Goal: Ask a question

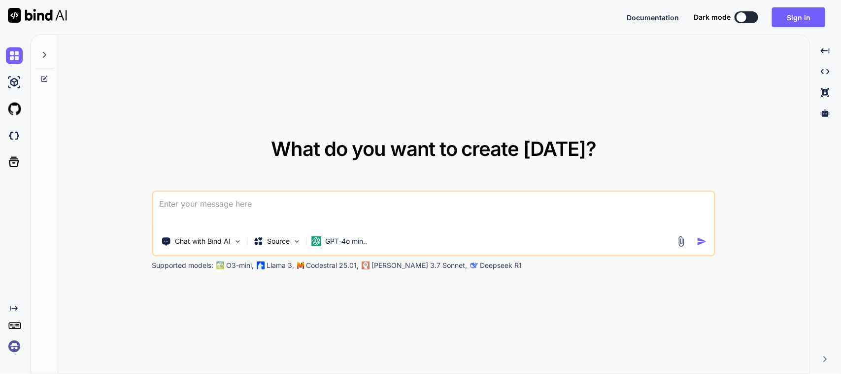
click at [334, 207] on textarea at bounding box center [434, 210] width 560 height 36
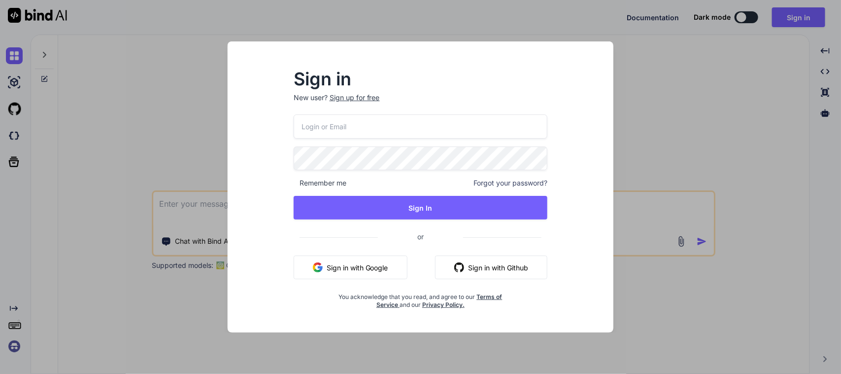
click at [367, 276] on button "Sign in with Google" at bounding box center [351, 267] width 114 height 24
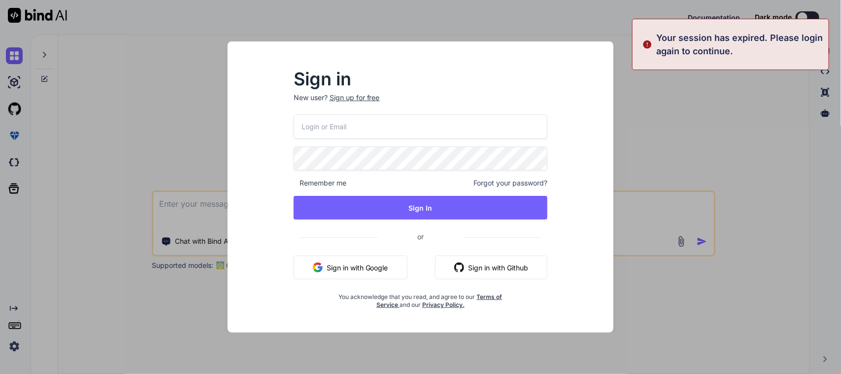
click at [203, 146] on div "Sign in New user? Sign up for free Remember me Forgot your password? Sign In or…" at bounding box center [420, 187] width 841 height 374
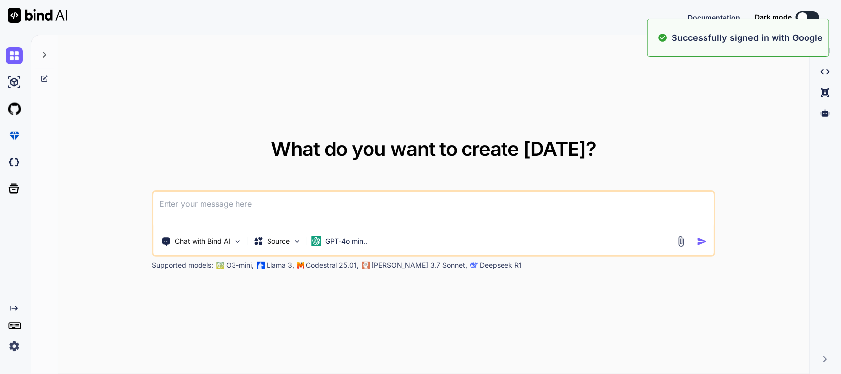
click at [282, 215] on textarea at bounding box center [434, 210] width 560 height 36
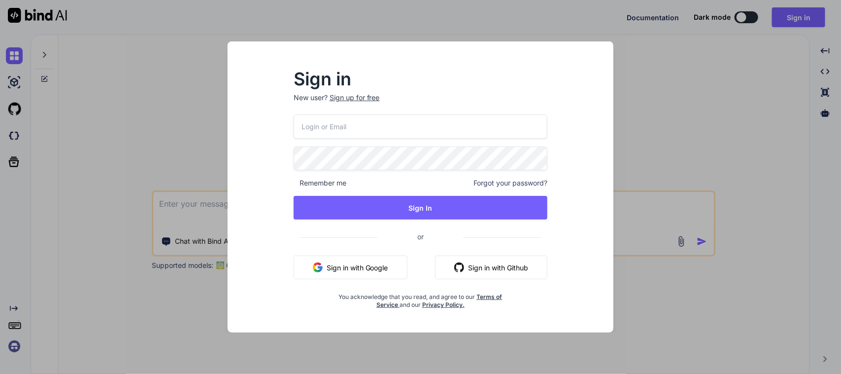
click at [335, 267] on button "Sign in with Google" at bounding box center [351, 267] width 114 height 24
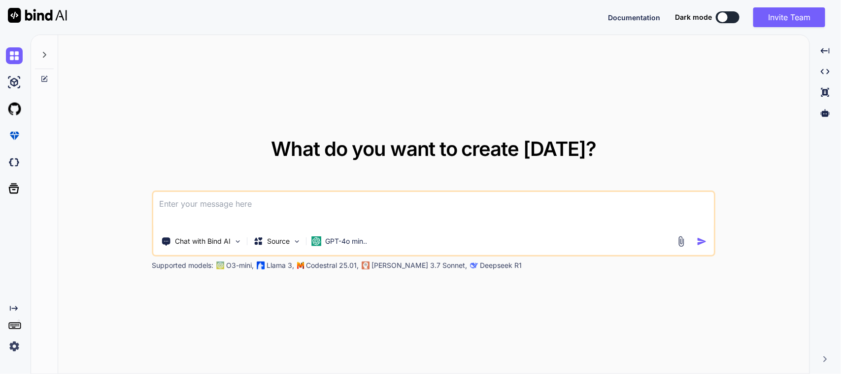
click at [210, 202] on textarea at bounding box center [434, 210] width 560 height 36
click at [441, 203] on textarea "Here I implement a logic in my flutter code . when I select the location (876-)" at bounding box center [434, 210] width 560 height 36
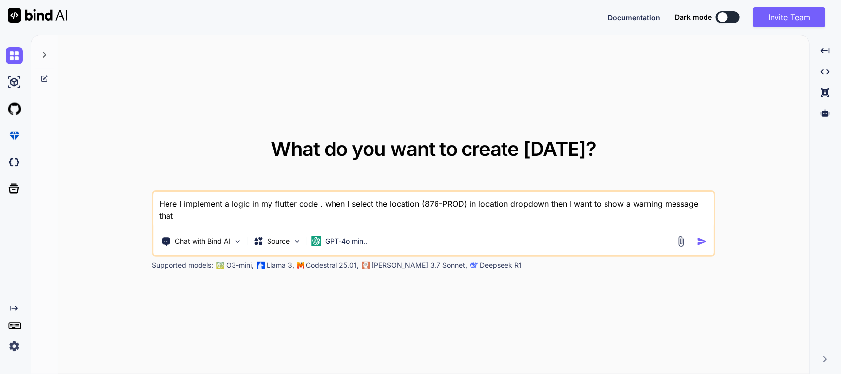
drag, startPoint x: 182, startPoint y: 210, endPoint x: 158, endPoint y: 212, distance: 24.2
click at [158, 212] on textarea "Here I implement a logic in my flutter code . when I select the location (876-P…" at bounding box center [434, 210] width 560 height 36
paste textarea "warningPopUp()"
paste textarea "// /* // * Created By - Chetu Team // * Description - This class is handling th…"
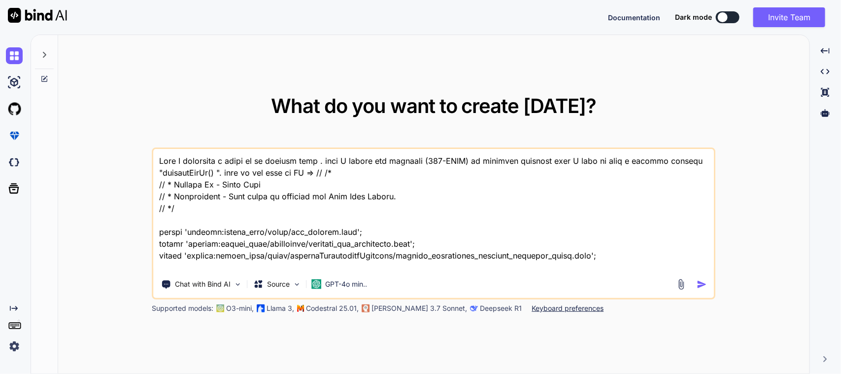
scroll to position [9611, 0]
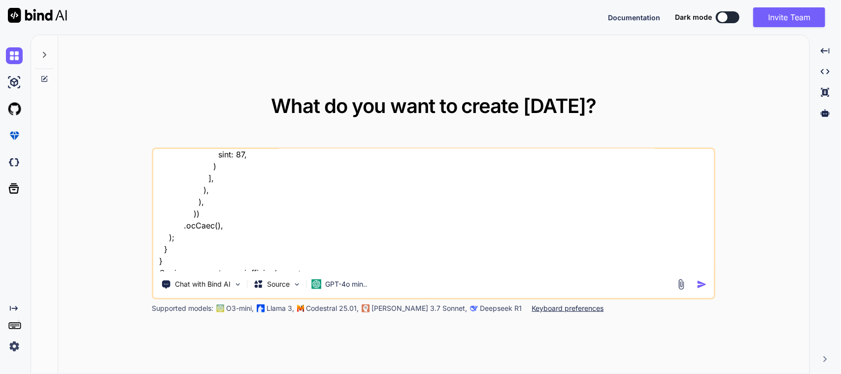
paste textarea "/* * Created By - Chetu Team * Description - Below class is used to write busin…"
type textarea "Here I implement a logic in my flutter code . when I select the location (876-P…"
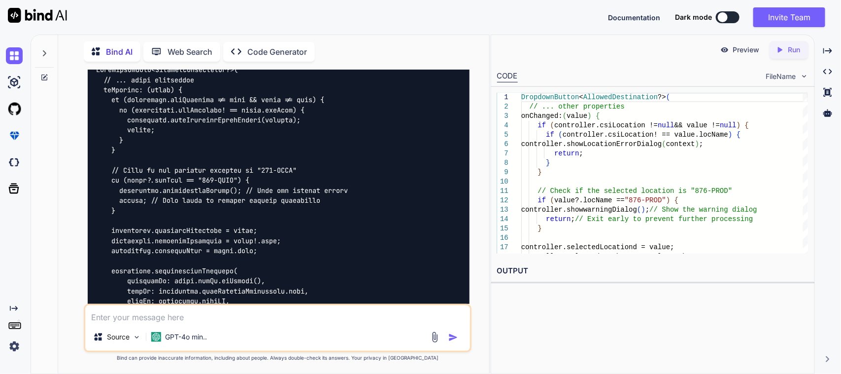
scroll to position [3469, 0]
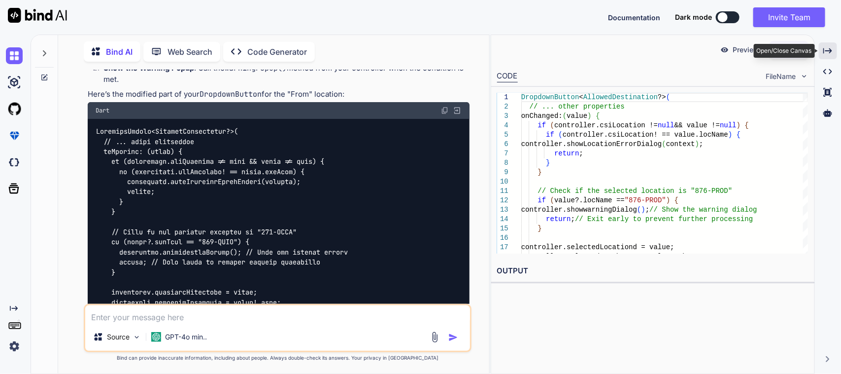
click at [827, 52] on icon "Created with Pixso." at bounding box center [828, 50] width 9 height 9
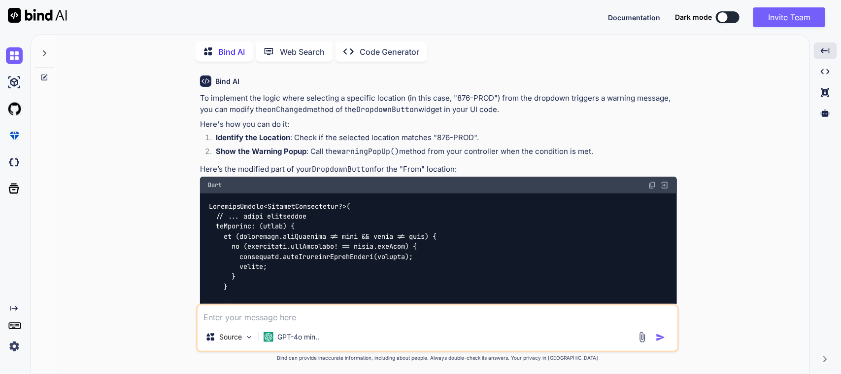
scroll to position [2660, 0]
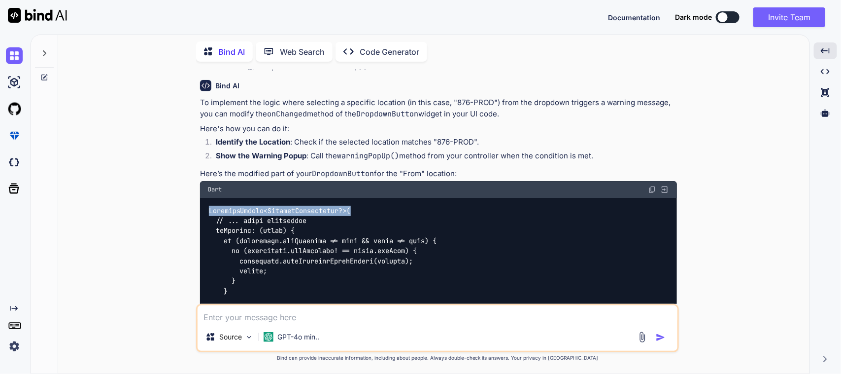
drag, startPoint x: 212, startPoint y: 152, endPoint x: 366, endPoint y: 149, distance: 153.8
click at [366, 198] on div at bounding box center [438, 382] width 477 height 368
copy code "DropdownButton<AllowedDestination?>("
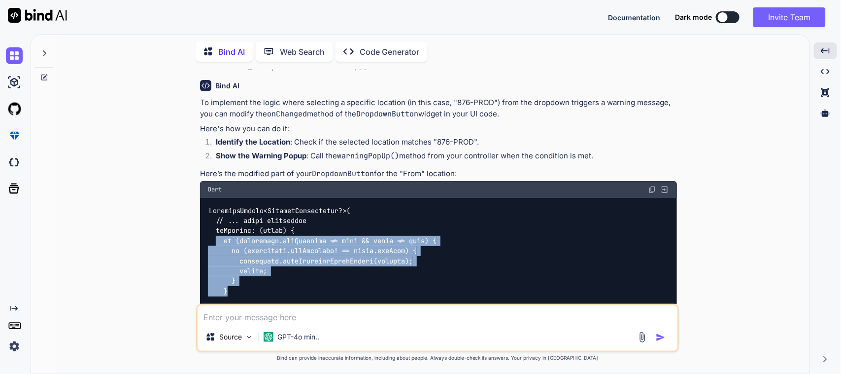
drag, startPoint x: 252, startPoint y: 234, endPoint x: 217, endPoint y: 186, distance: 59.5
click at [217, 198] on div at bounding box center [438, 382] width 477 height 368
copy code "if (controller.csiLocation != null && value != null) { if (controller.csiLocati…"
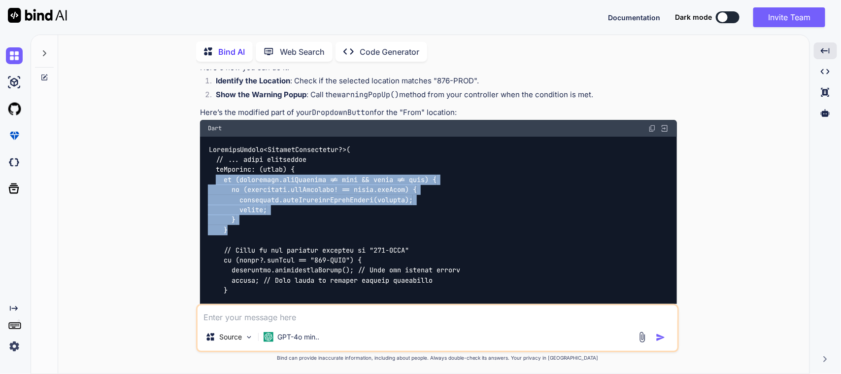
scroll to position [2722, 0]
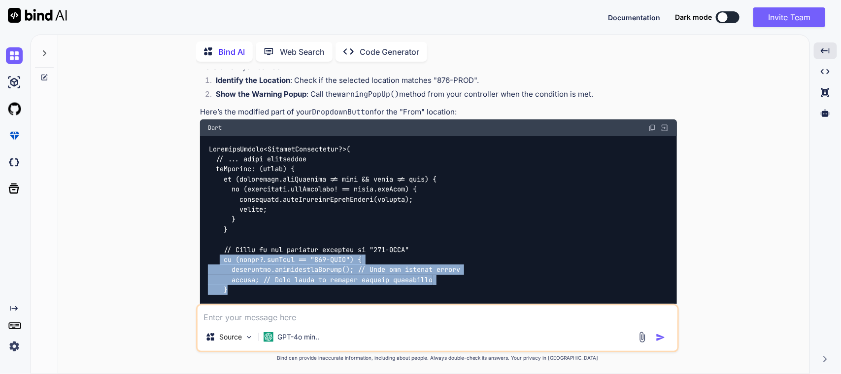
drag, startPoint x: 238, startPoint y: 229, endPoint x: 222, endPoint y: 204, distance: 30.1
click at [222, 204] on div at bounding box center [438, 320] width 477 height 368
copy code "if (value?.locName == "876-PROD") { controller.showwarningDialog(); // Show the…"
